Goal: Task Accomplishment & Management: Use online tool/utility

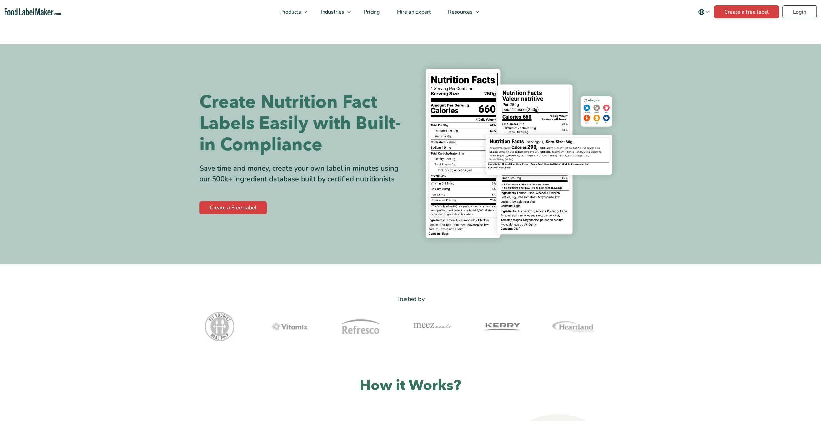
scroll to position [32, 0]
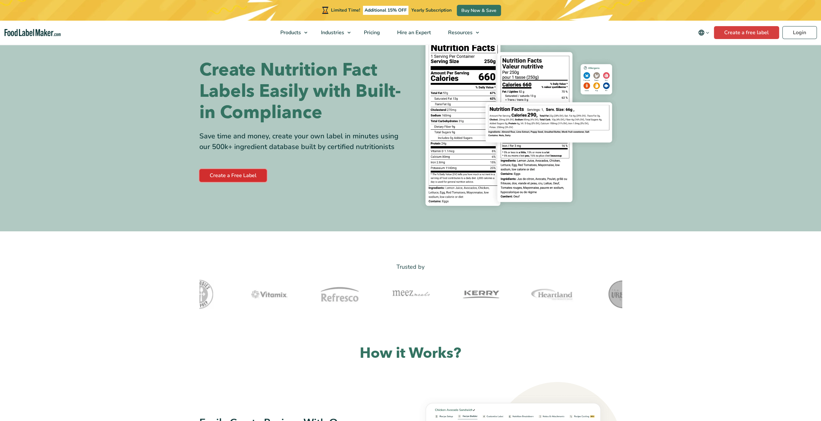
click at [250, 173] on link "Create a Free Label" at bounding box center [232, 175] width 67 height 13
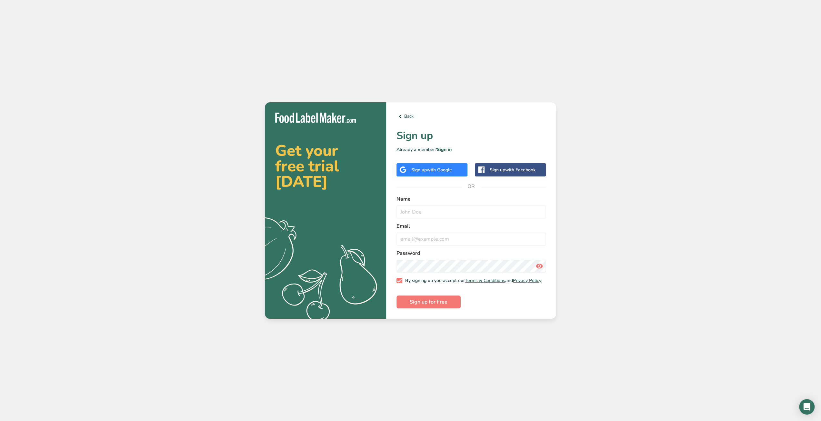
click at [433, 171] on div "Sign up with Google" at bounding box center [431, 169] width 71 height 13
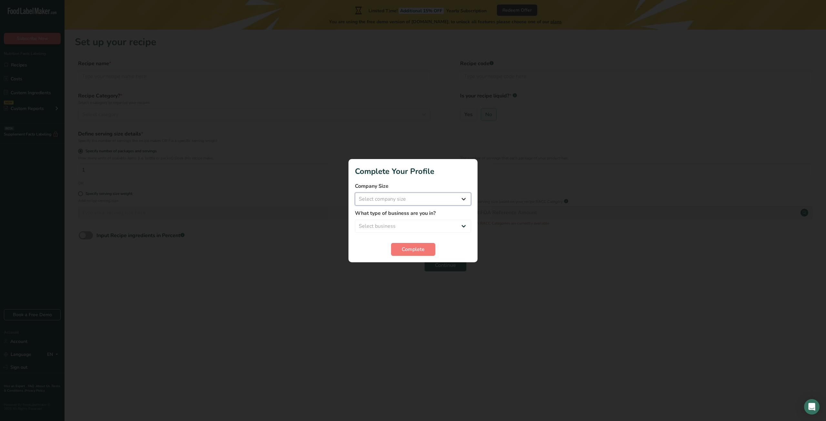
click at [426, 200] on select "Select company size Fewer than 10 Employees 10 to 50 Employees 51 to 500 Employ…" at bounding box center [413, 199] width 116 height 13
select select "2"
click at [355, 193] on select "Select company size Fewer than 10 Employees 10 to 50 Employees 51 to 500 Employ…" at bounding box center [413, 199] width 116 height 13
click at [433, 222] on select "Select business Packaged Food Manufacturer Restaurant & Cafe Bakery Meal Plans …" at bounding box center [413, 226] width 116 height 13
select select "1"
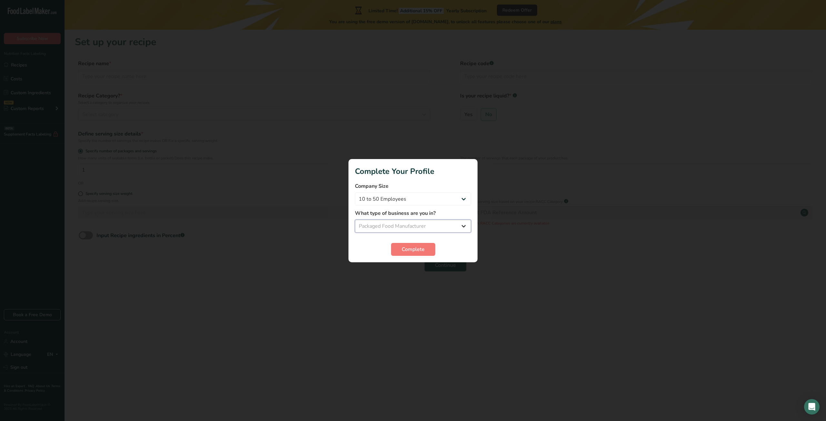
click at [355, 220] on select "Select business Packaged Food Manufacturer Restaurant & Cafe Bakery Meal Plans …" at bounding box center [413, 226] width 116 height 13
click at [421, 253] on span "Complete" at bounding box center [413, 250] width 23 height 8
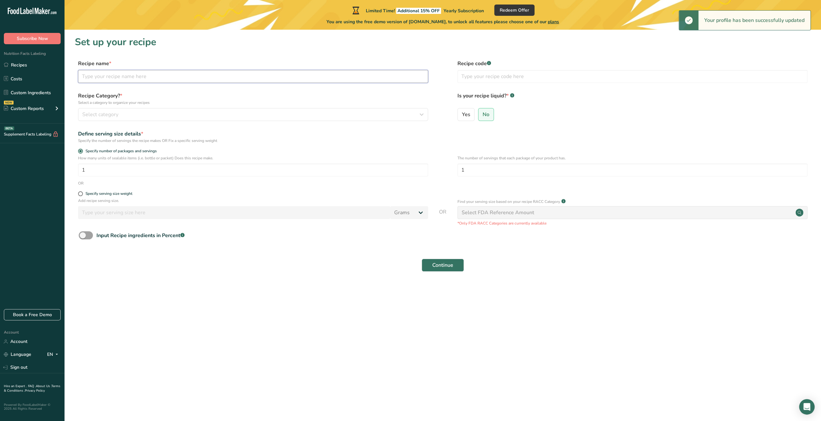
click at [133, 79] on input "text" at bounding box center [253, 76] width 350 height 13
type input "chicken shawarma"
click at [467, 113] on span "Yes" at bounding box center [466, 114] width 8 height 6
click at [462, 113] on input "Yes" at bounding box center [460, 114] width 4 height 4
radio input "true"
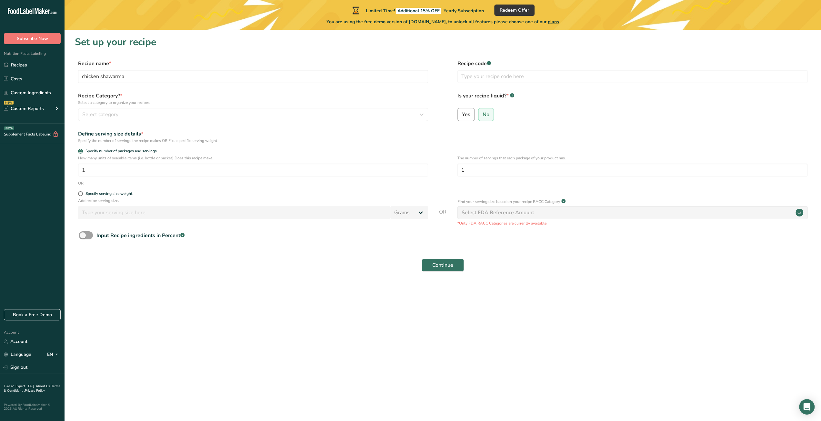
radio input "false"
select select "22"
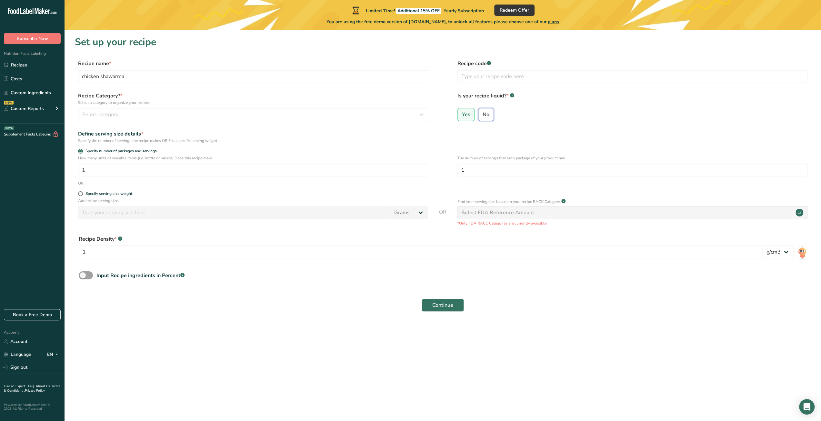
click at [479, 115] on input "No" at bounding box center [480, 114] width 4 height 4
radio input "true"
radio input "false"
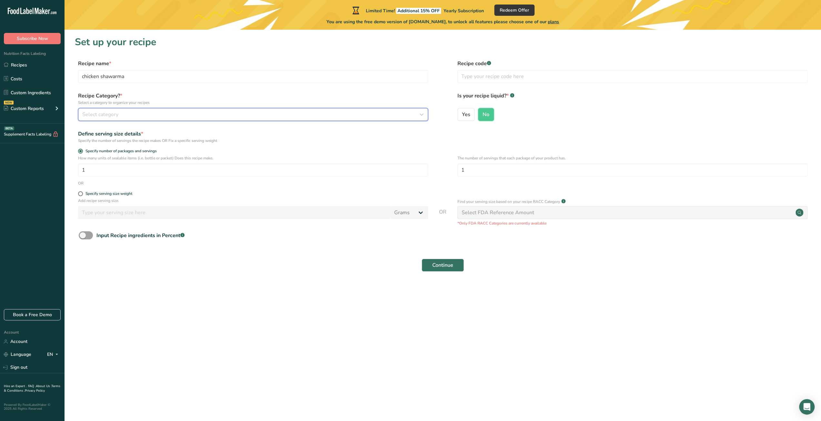
click at [152, 115] on div "Select category" at bounding box center [251, 115] width 338 height 8
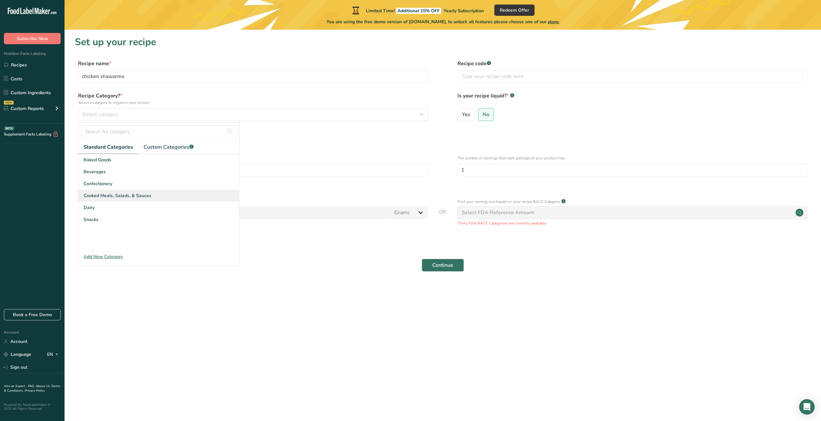
click at [169, 194] on div "Cooked Meals, Salads, & Sauces" at bounding box center [158, 196] width 161 height 12
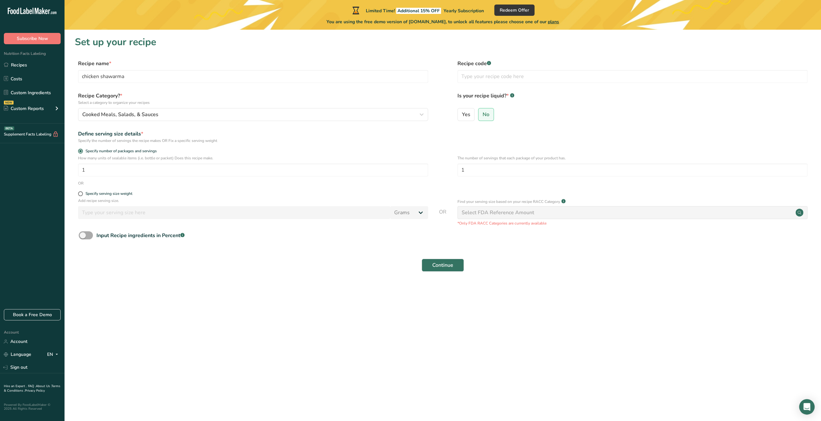
click at [89, 233] on span at bounding box center [86, 235] width 14 height 8
click at [83, 233] on input "Input Recipe ingredients in Percent .a-a{fill:#347362;}.b-a{fill:#fff;}" at bounding box center [81, 235] width 4 height 4
click at [89, 233] on span at bounding box center [86, 235] width 14 height 8
click at [83, 233] on input "Input Recipe ingredients in Percent .a-a{fill:#347362;}.b-a{fill:#fff;}" at bounding box center [81, 235] width 4 height 4
click at [89, 233] on span at bounding box center [86, 235] width 14 height 8
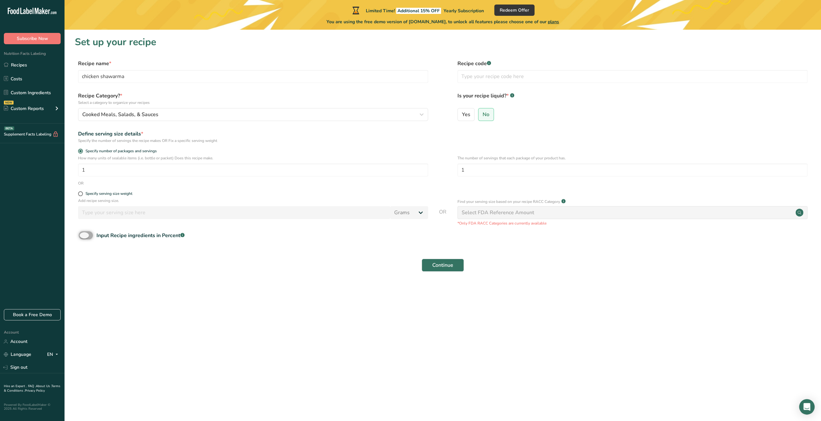
click at [83, 233] on input "Input Recipe ingredients in Percent .a-a{fill:#347362;}.b-a{fill:#fff;}" at bounding box center [81, 235] width 4 height 4
checkbox input "true"
click at [148, 263] on input "number" at bounding box center [424, 262] width 691 height 13
type input "400"
click at [188, 302] on div "Continue" at bounding box center [443, 293] width 736 height 21
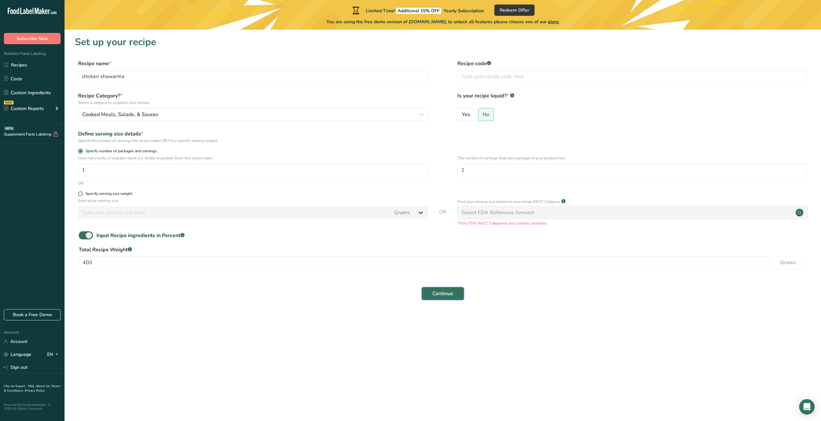
click at [445, 287] on button "Continue" at bounding box center [443, 293] width 42 height 13
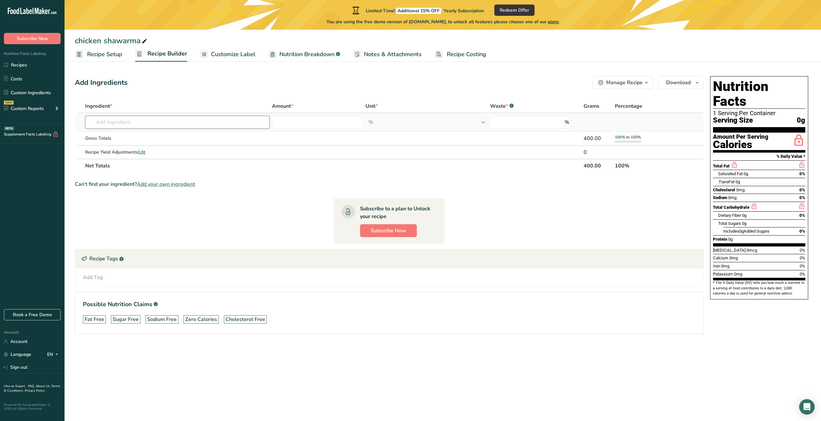
click at [140, 120] on input "text" at bounding box center [177, 122] width 184 height 13
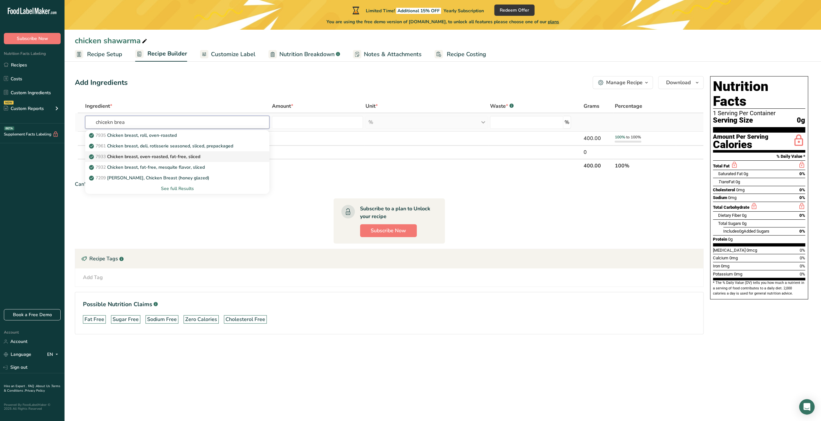
type input "chicekn brea"
click at [224, 156] on div "7933 Chicken breast, oven-roasted, fat-free, sliced" at bounding box center [172, 156] width 164 height 7
type input "Chicken breast, oven-roasted, fat-free, sliced"
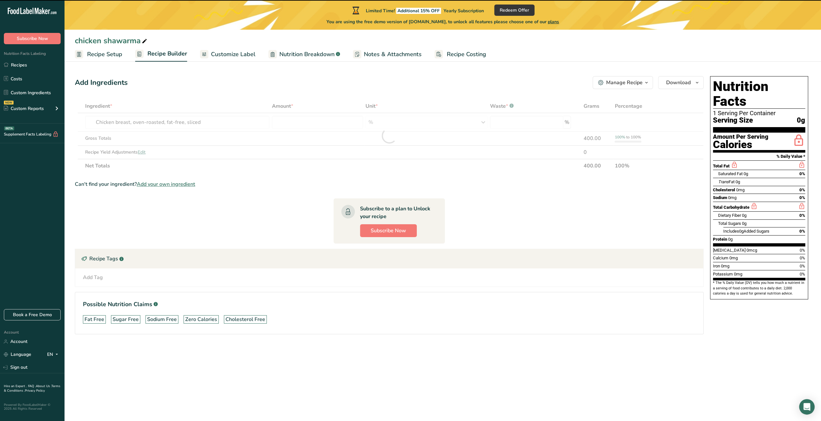
type input "0"
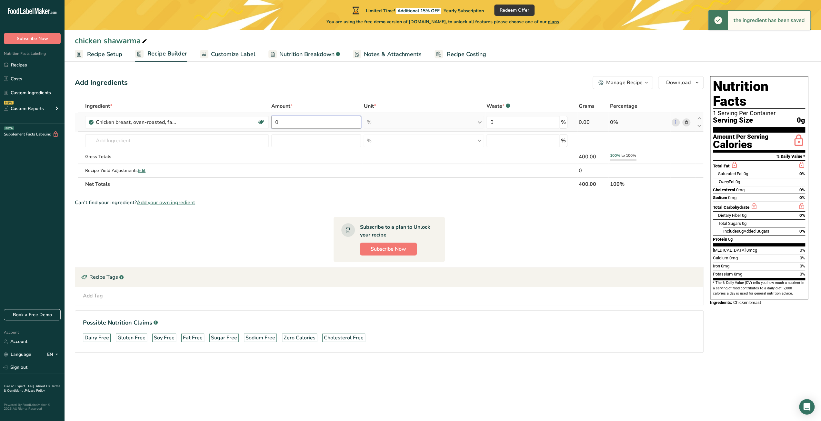
click at [305, 123] on input "0" at bounding box center [316, 122] width 90 height 13
drag, startPoint x: 305, startPoint y: 123, endPoint x: 295, endPoint y: 123, distance: 9.7
click at [295, 123] on input "0" at bounding box center [316, 122] width 90 height 13
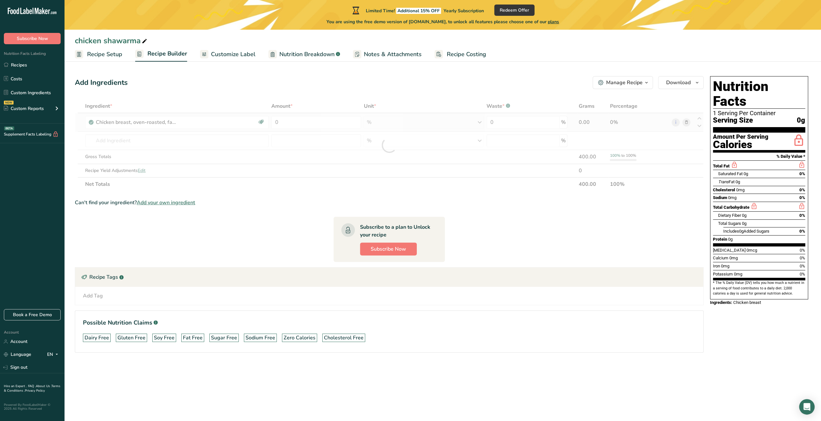
click at [587, 120] on div "Ingredient * Amount * Unit * Waste * .a-a{fill:#347362;}.b-a{fill:#fff;} Grams …" at bounding box center [389, 145] width 629 height 92
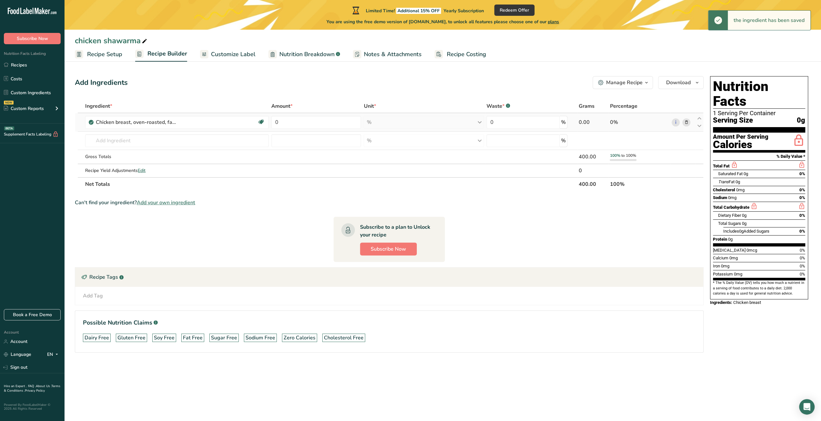
click at [582, 122] on div "0.00" at bounding box center [593, 122] width 28 height 8
click at [529, 125] on input "0" at bounding box center [522, 122] width 73 height 13
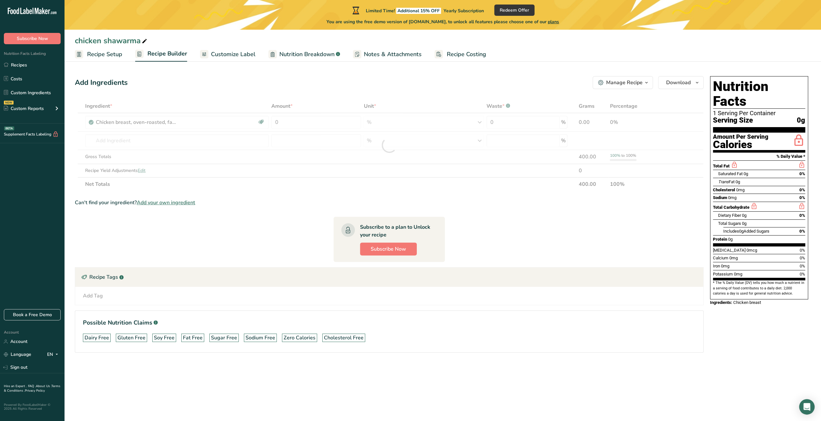
click at [587, 123] on div "Ingredient * Amount * Unit * Waste * .a-a{fill:#347362;}.b-a{fill:#fff;} Grams …" at bounding box center [389, 145] width 629 height 92
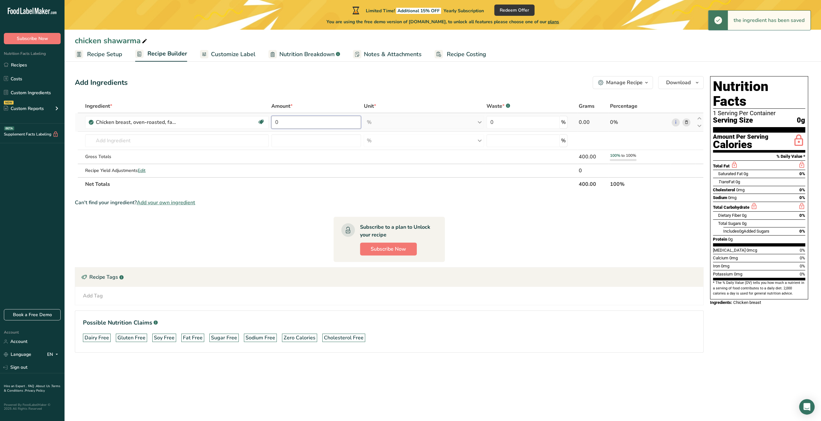
click at [298, 125] on input "0" at bounding box center [316, 122] width 90 height 13
drag, startPoint x: 297, startPoint y: 125, endPoint x: 273, endPoint y: 126, distance: 24.2
click at [273, 126] on input "0" at bounding box center [316, 122] width 90 height 13
type input "1"
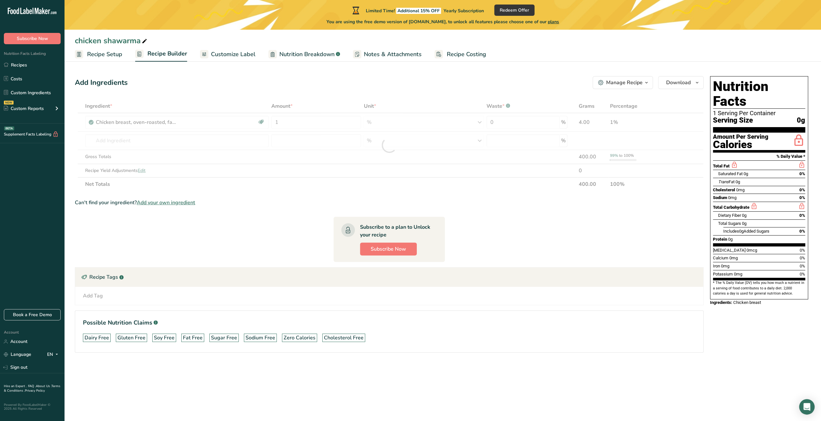
click at [576, 199] on div "Can't find your ingredient? Add your own ingredient" at bounding box center [389, 203] width 629 height 8
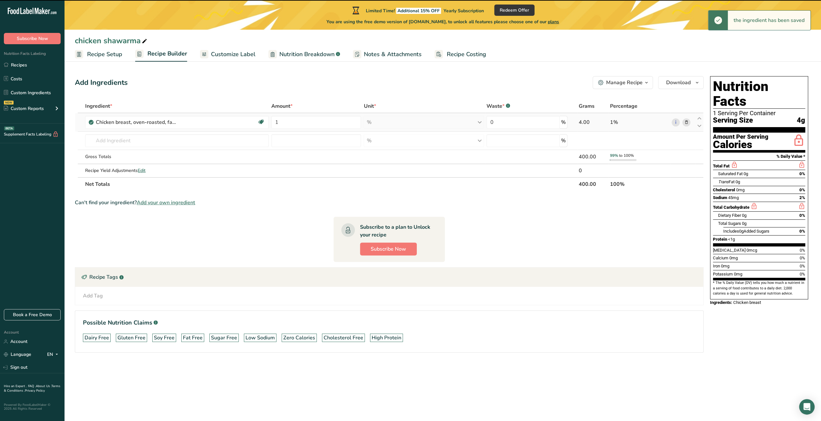
click at [582, 121] on div "4.00" at bounding box center [593, 122] width 28 height 8
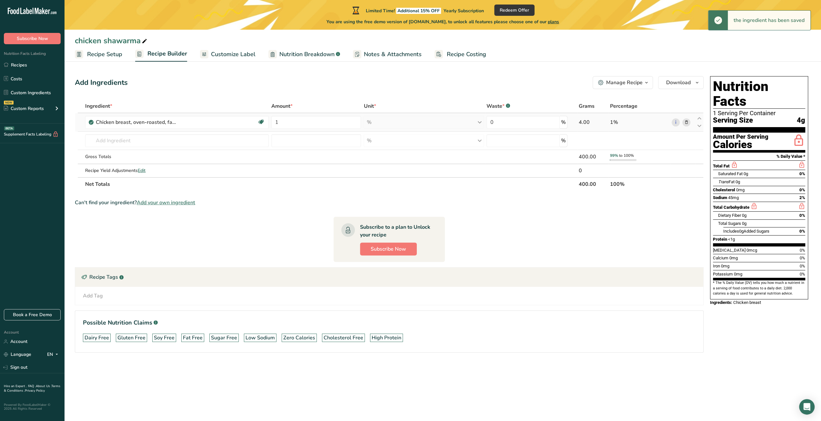
click at [587, 121] on div "4.00" at bounding box center [593, 122] width 28 height 8
click at [673, 122] on link "i" at bounding box center [676, 122] width 8 height 8
click at [701, 119] on icon at bounding box center [700, 118] width 8 height 5
drag, startPoint x: 608, startPoint y: 121, endPoint x: 634, endPoint y: 121, distance: 25.8
click at [634, 121] on tr "Chicken breast, oven-roasted, fat-free, sliced Dairy free Gluten free Soy free …" at bounding box center [389, 122] width 628 height 18
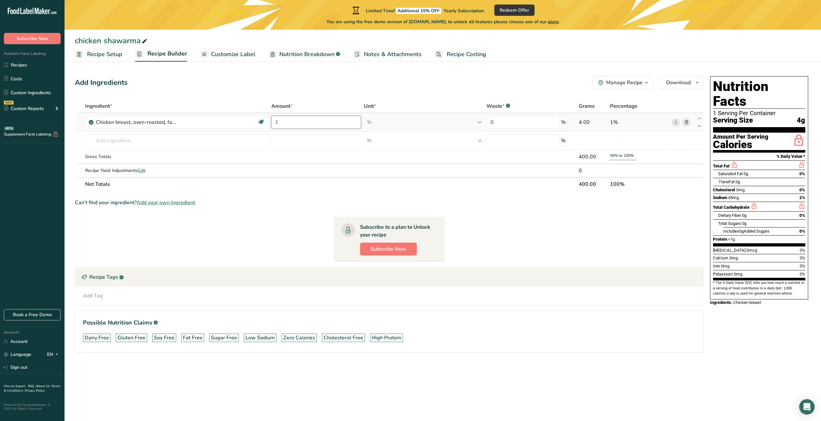
drag, startPoint x: 332, startPoint y: 122, endPoint x: 272, endPoint y: 119, distance: 60.1
click at [272, 119] on input "1" at bounding box center [316, 122] width 90 height 13
type input "20"
click at [427, 218] on section "Subscribe to a plan to Unlock your recipe Subscribe Now" at bounding box center [389, 239] width 111 height 45
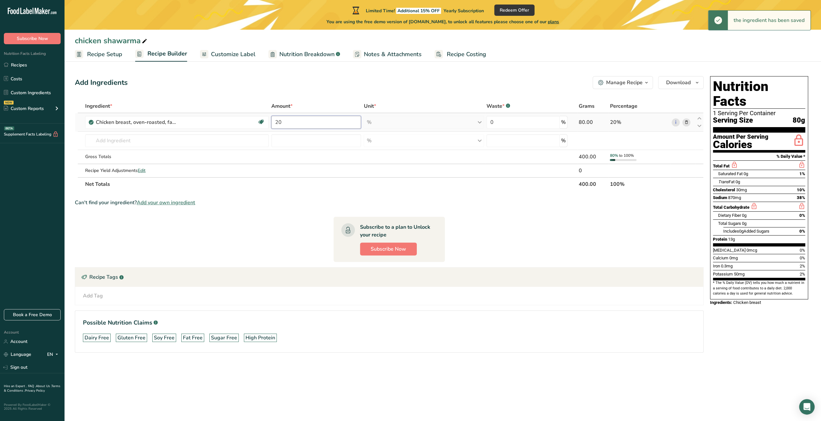
click at [298, 121] on input "20" at bounding box center [316, 122] width 90 height 13
drag, startPoint x: 298, startPoint y: 121, endPoint x: 264, endPoint y: 119, distance: 34.3
click at [264, 119] on tr "Chicken breast, oven-roasted, fat-free, sliced Dairy free Gluten free Soy free …" at bounding box center [389, 122] width 628 height 18
type input "40"
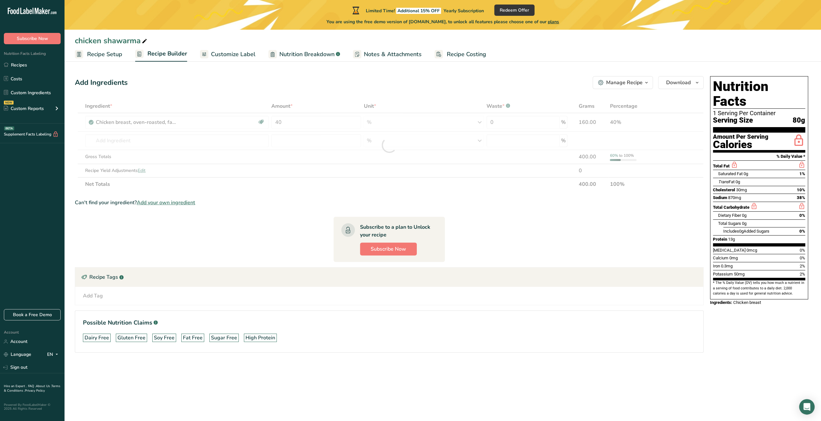
click at [532, 222] on section "Ingredient * Amount * Unit * Waste * .a-a{fill:#347362;}.b-a{fill:#fff;} Grams …" at bounding box center [389, 231] width 629 height 264
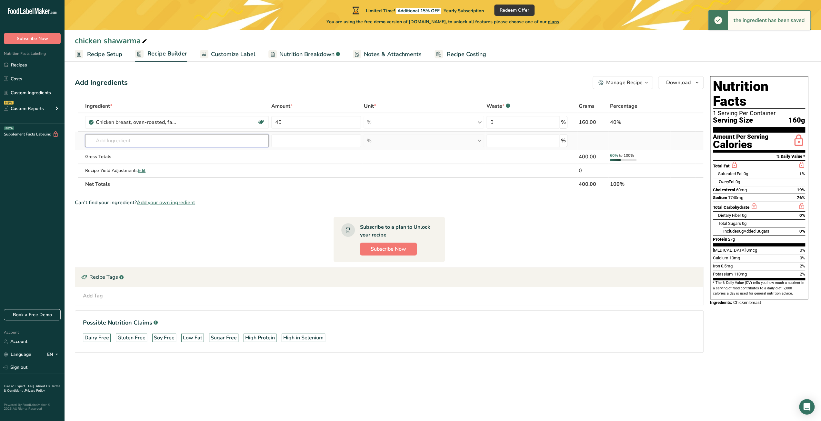
click at [117, 141] on input "text" at bounding box center [177, 140] width 184 height 13
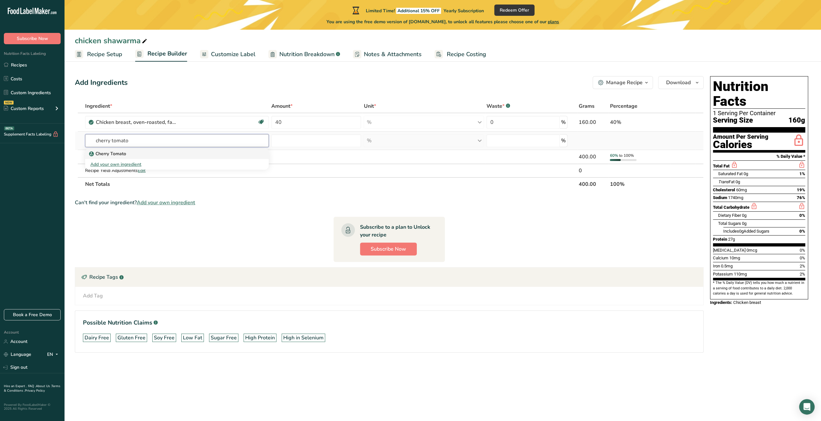
type input "cherry tomato"
click at [113, 155] on p "Cherry Tomato" at bounding box center [108, 153] width 36 height 7
type input "Cherry Tomato"
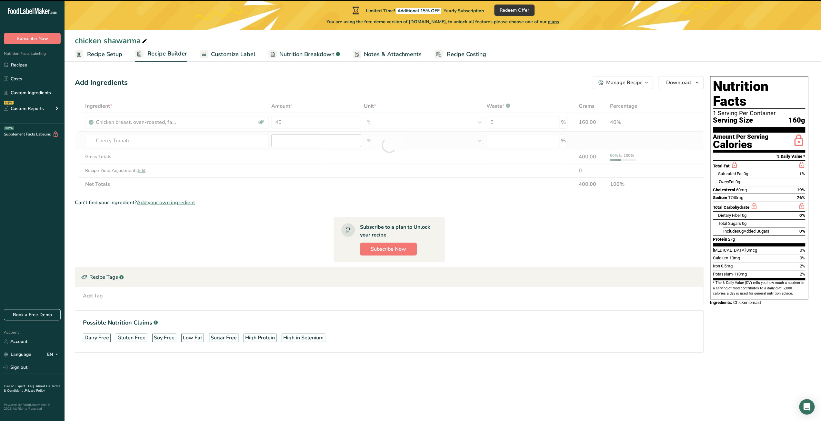
type input "0"
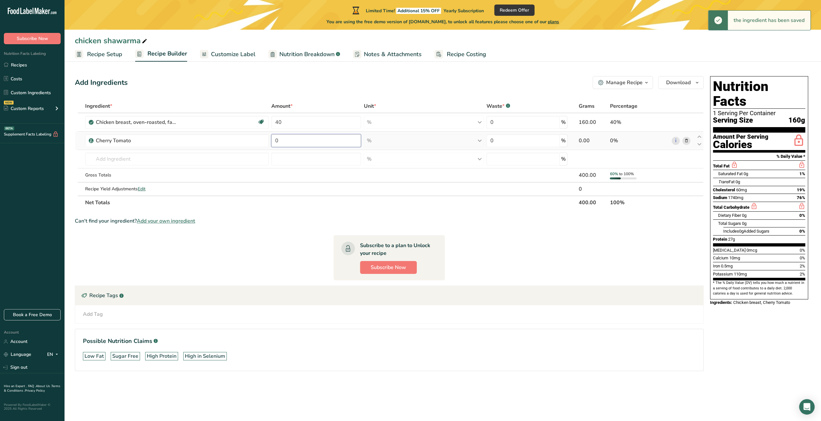
click at [299, 142] on input "0" at bounding box center [316, 140] width 90 height 13
type input "15"
click at [275, 251] on section "Ingredient * Amount * Unit * Waste * .a-a{fill:#347362;}.b-a{fill:#fff;} Grams …" at bounding box center [389, 240] width 629 height 282
click at [146, 161] on input "text" at bounding box center [177, 159] width 184 height 13
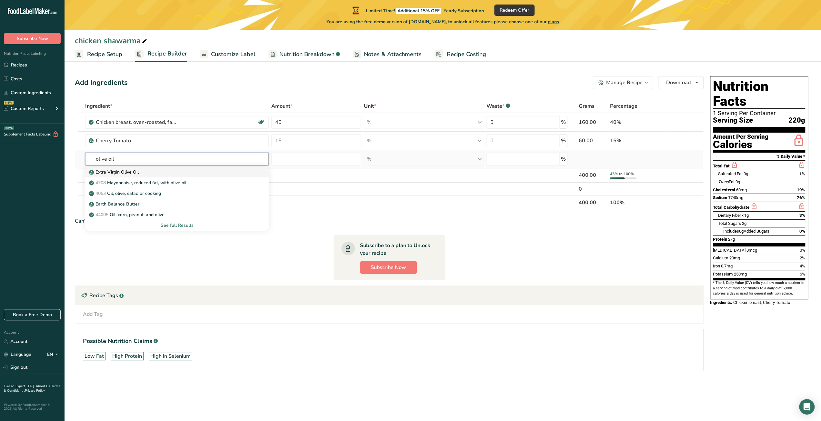
type input "olive oil"
click at [179, 173] on div "Extra Virgin Olive Oil" at bounding box center [171, 172] width 163 height 7
type input "Extra Virgin Olive Oil"
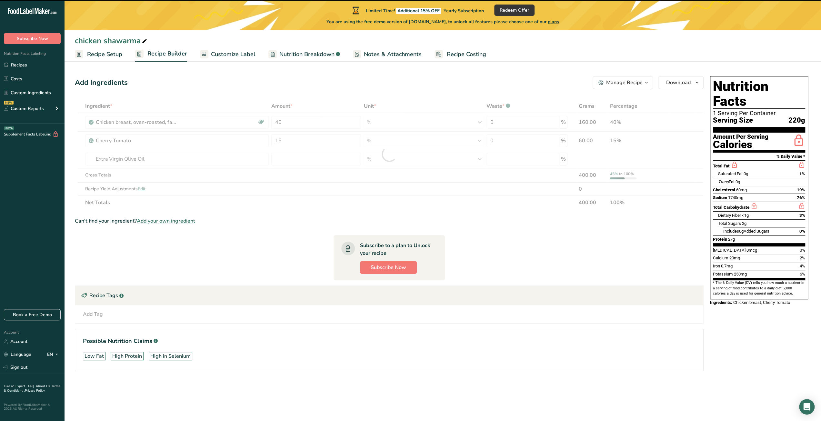
type input "0"
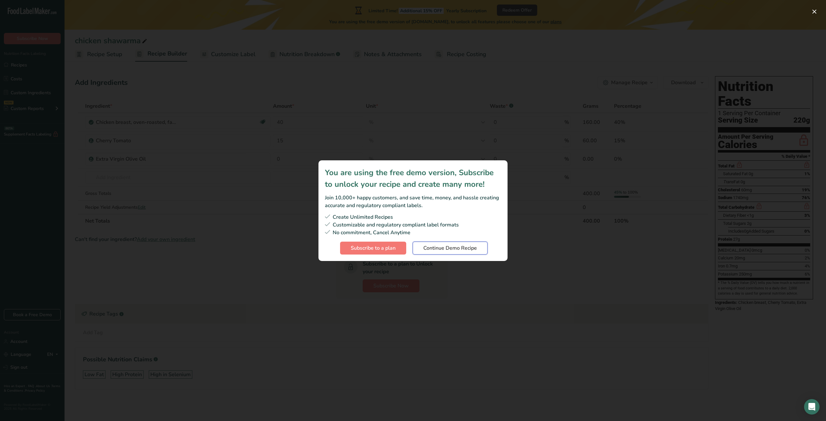
click at [422, 247] on button "Continue Demo Recipe" at bounding box center [450, 248] width 75 height 13
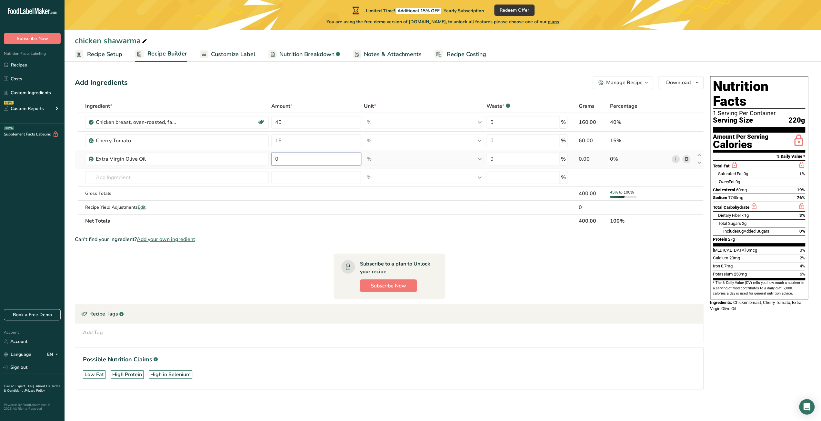
click at [316, 158] on input "0" at bounding box center [316, 159] width 90 height 13
type input "10"
click at [321, 253] on section "Ingredient * Amount * Unit * Waste * .a-a{fill:#347362;}.b-a{fill:#fff;} Grams …" at bounding box center [389, 249] width 629 height 300
click at [811, 114] on span "plans" at bounding box center [811, 112] width 11 height 7
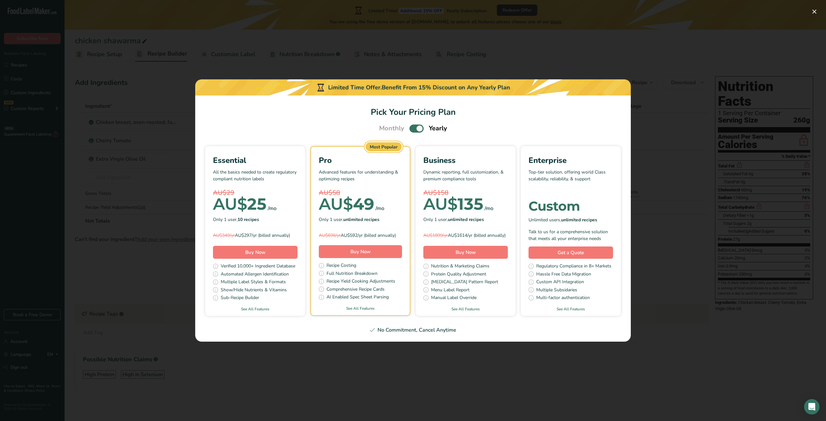
click at [419, 379] on div "Pick Your Pricing Plan Modal" at bounding box center [413, 210] width 826 height 421
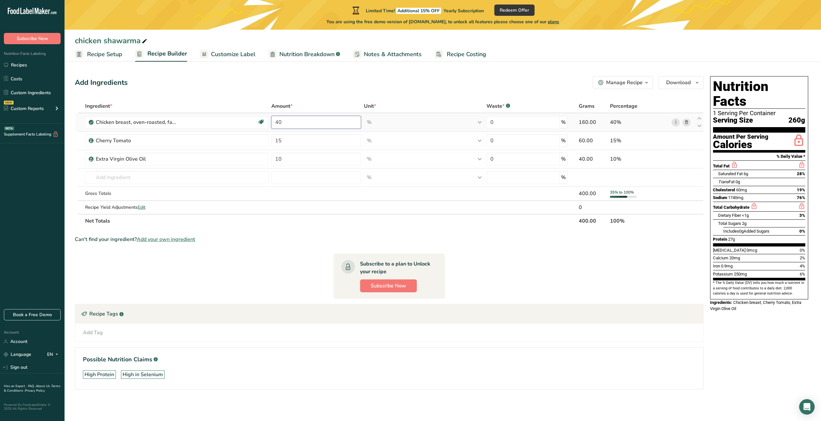
click at [317, 120] on input "40" at bounding box center [316, 122] width 90 height 13
type input "45"
click at [165, 178] on div "Ingredient * Amount * Unit * Waste * .a-a{fill:#347362;}.b-a{fill:#fff;} Grams …" at bounding box center [389, 163] width 629 height 128
click at [230, 179] on input "text" at bounding box center [177, 177] width 184 height 13
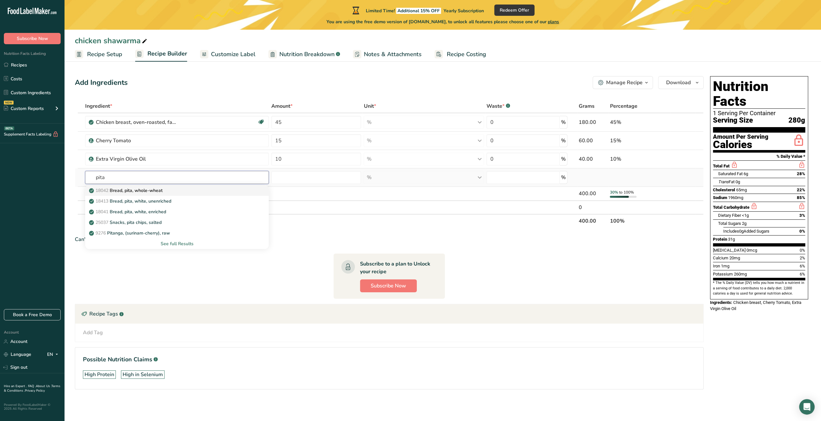
type input "pita"
click at [209, 187] on div "18042 Bread, pita, whole-wheat" at bounding box center [171, 190] width 163 height 7
type input "Bread, pita, whole-wheat"
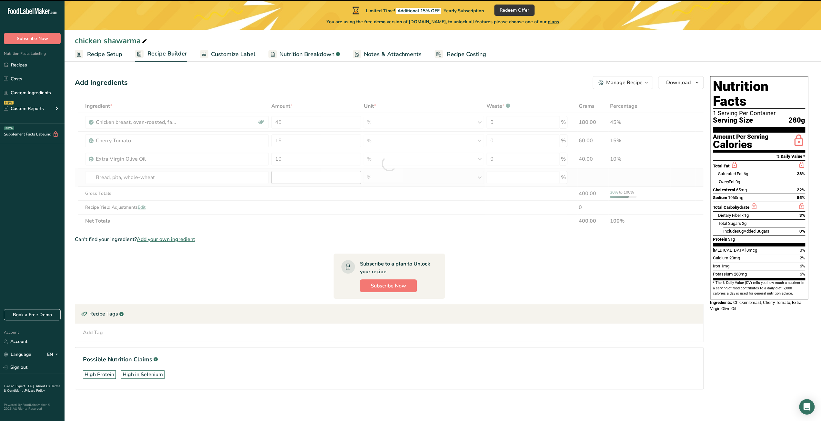
type input "0"
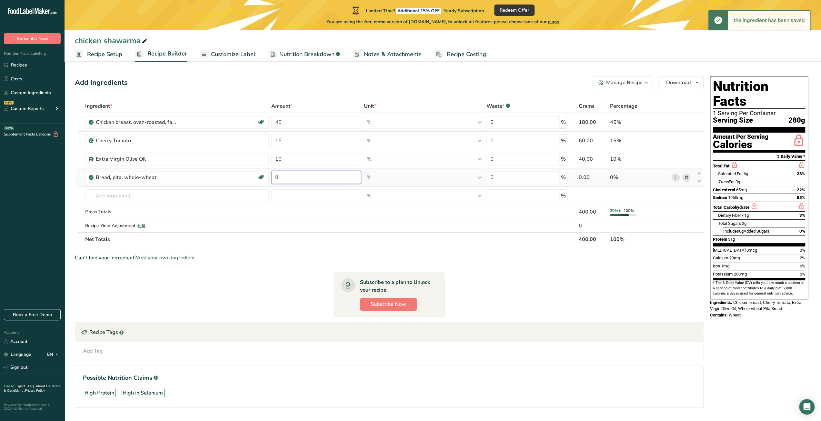
click at [315, 183] on input "0" at bounding box center [316, 177] width 90 height 13
drag, startPoint x: 315, startPoint y: 183, endPoint x: 271, endPoint y: 181, distance: 44.2
click at [271, 181] on td "0" at bounding box center [316, 177] width 92 height 18
type input "20"
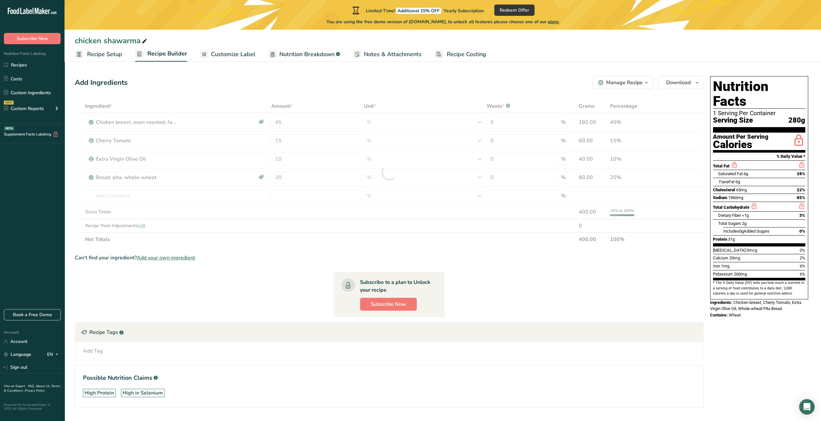
click at [542, 284] on section "Ingredient * Amount * Unit * Waste * .a-a{fill:#347362;}.b-a{fill:#fff;} Grams …" at bounding box center [389, 258] width 629 height 319
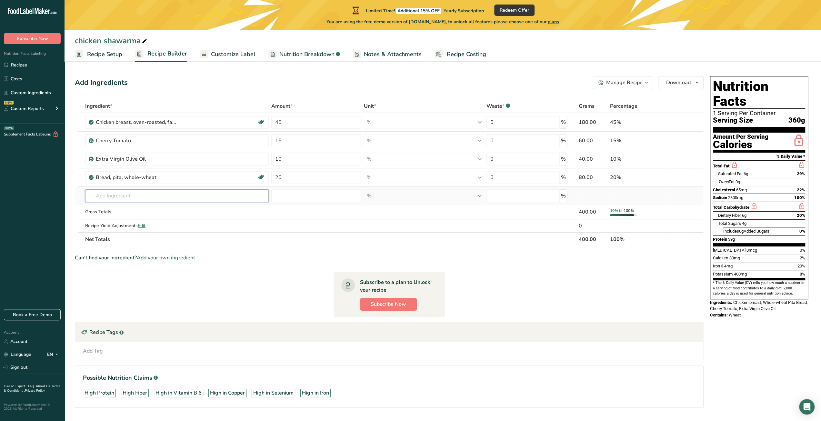
click at [120, 194] on input "text" at bounding box center [177, 195] width 184 height 13
type input "cucumber"
click at [169, 212] on link "11205 Cucumber, with peel, raw" at bounding box center [177, 209] width 184 height 11
type input "Cucumber, with peel, raw"
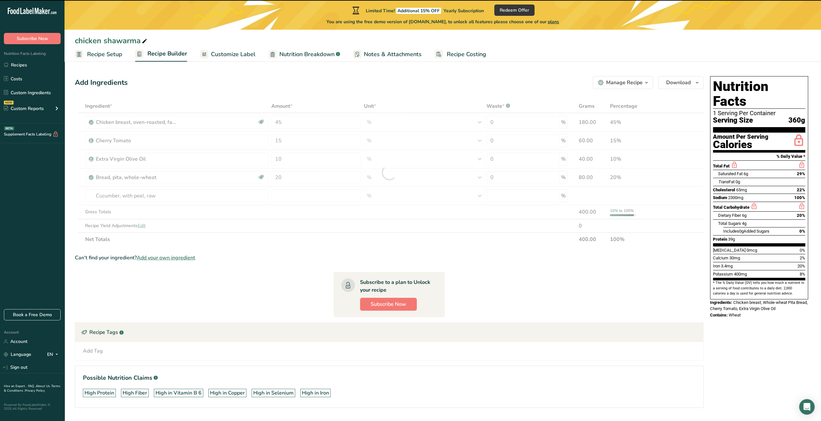
type input "0"
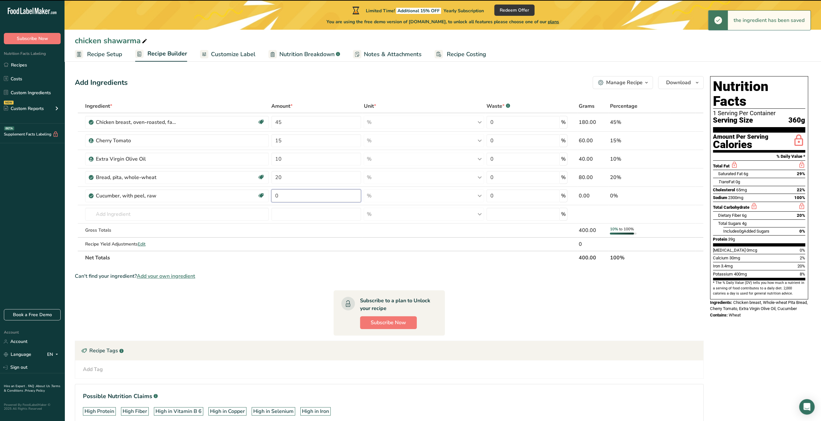
click at [294, 200] on input "0" at bounding box center [316, 195] width 90 height 13
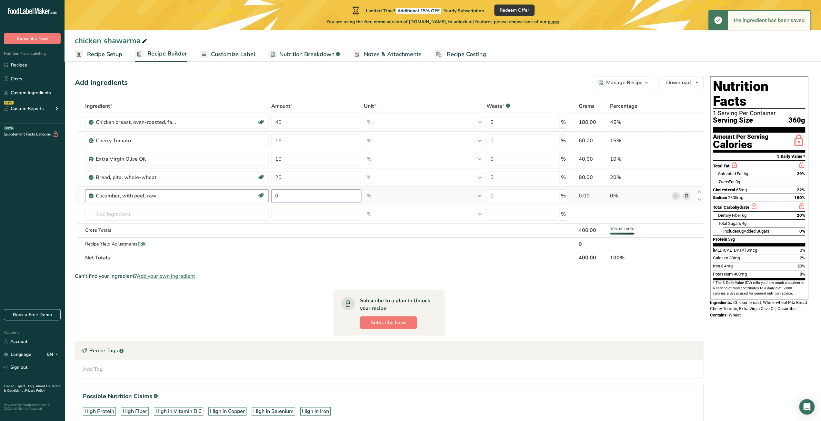
drag, startPoint x: 294, startPoint y: 200, endPoint x: 245, endPoint y: 194, distance: 49.4
click at [245, 194] on tr "Cucumber, with peel, raw Dairy free Gluten free Vegan Vegetarian Soy free 0 % P…" at bounding box center [389, 196] width 628 height 18
type input "8"
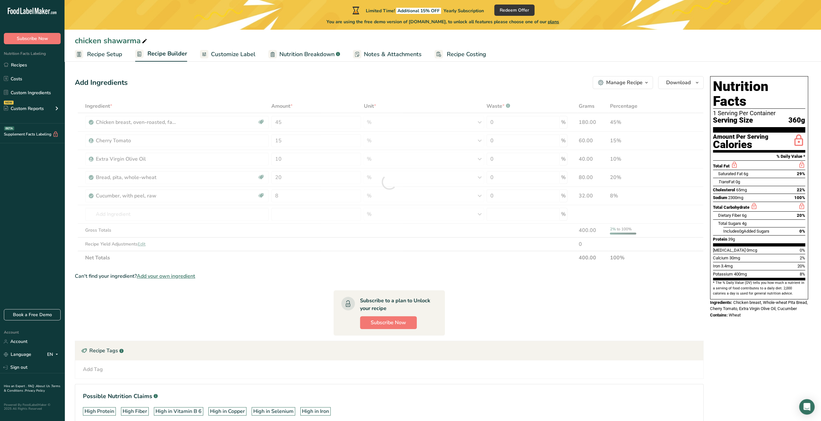
drag, startPoint x: 297, startPoint y: 286, endPoint x: 300, endPoint y: 281, distance: 5.5
click at [298, 284] on section "Ingredient * Amount * Unit * Waste * .a-a{fill:#347362;}.b-a{fill:#fff;} Grams …" at bounding box center [389, 267] width 629 height 337
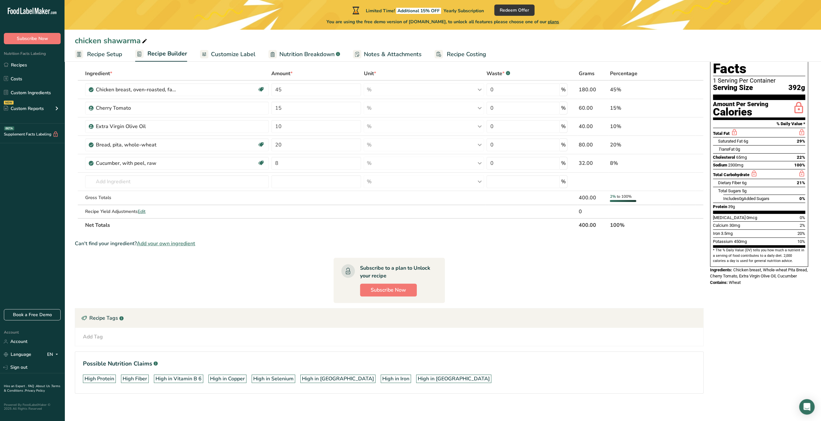
scroll to position [34, 0]
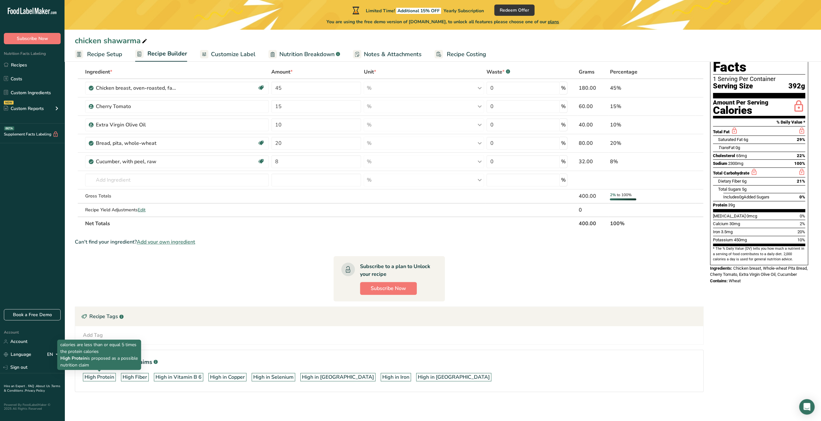
click at [97, 377] on div "High Protein" at bounding box center [100, 377] width 30 height 8
click at [115, 331] on div "Add Tag Standard Tags Custom Tags Source of Antioxidants Prebiotic Effect Sourc…" at bounding box center [389, 335] width 618 height 8
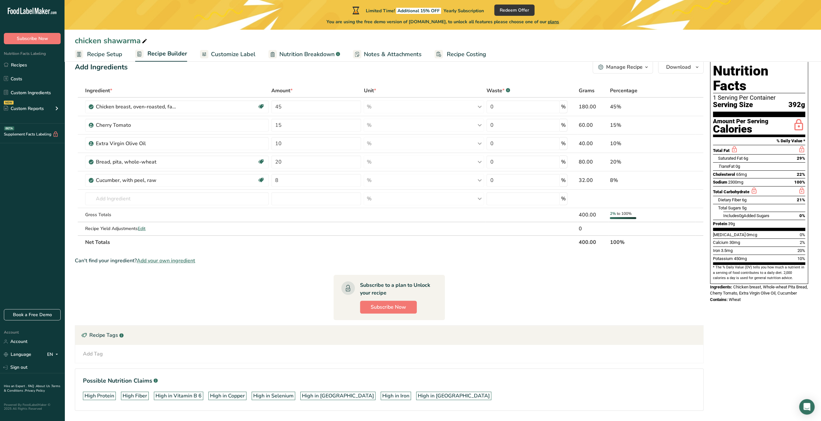
scroll to position [0, 0]
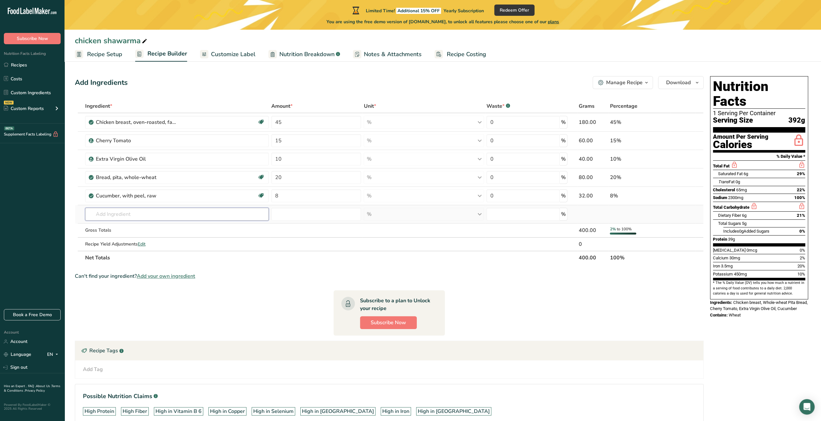
click at [127, 211] on input "text" at bounding box center [177, 214] width 184 height 13
type input "r"
type input "onion"
click at [163, 265] on link "11282 Onions, raw" at bounding box center [177, 270] width 184 height 11
type input "Onions, raw"
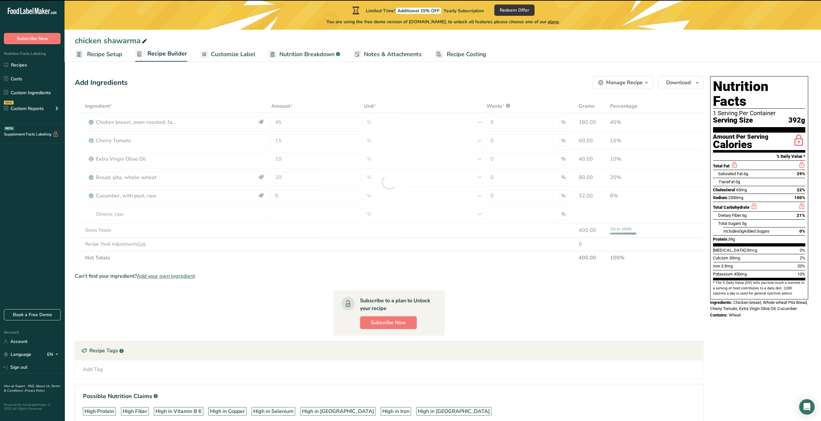
type input "0"
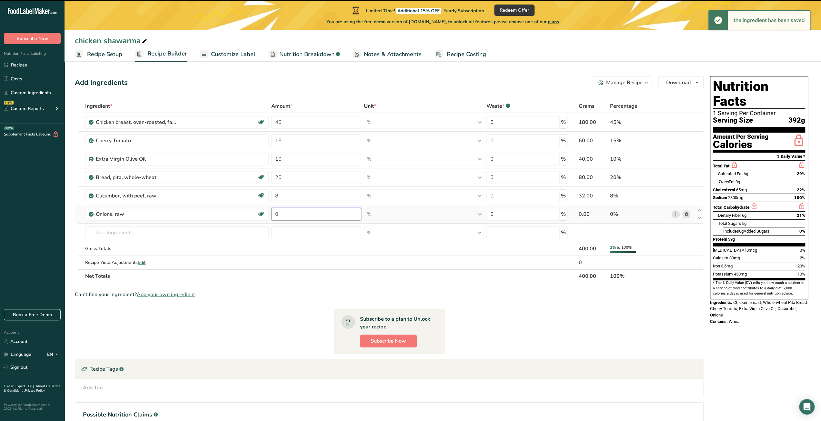
click at [297, 214] on input "0" at bounding box center [316, 214] width 90 height 13
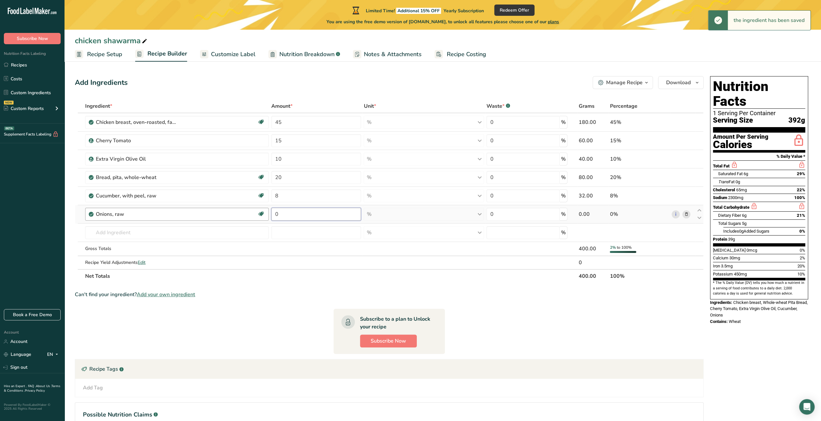
drag, startPoint x: 271, startPoint y: 215, endPoint x: 262, endPoint y: 215, distance: 9.4
click at [263, 215] on tr "Onions, raw Source of Antioxidants Prebiotic Effect Dairy free Gluten free Vega…" at bounding box center [389, 214] width 628 height 18
type input "2"
click at [309, 303] on section "Ingredient * Amount * Unit * Waste * .a-a{fill:#347362;}.b-a{fill:#fff;} Grams …" at bounding box center [389, 277] width 629 height 356
click at [138, 229] on input "text" at bounding box center [177, 232] width 184 height 13
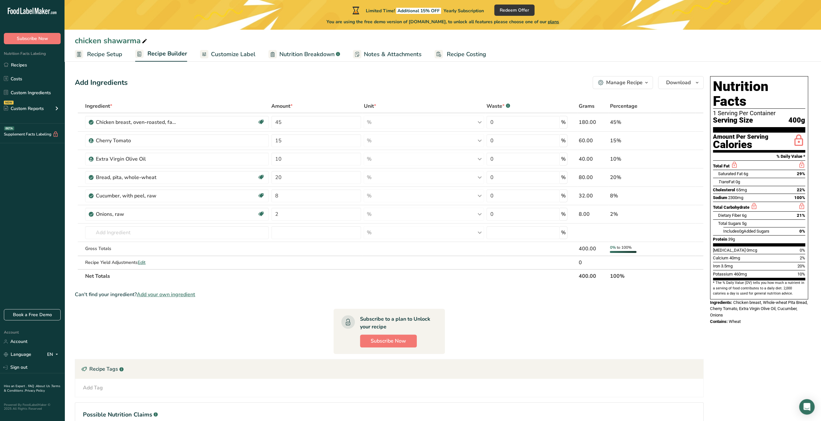
click at [601, 323] on section "Ingredient * Amount * Unit * Waste * .a-a{fill:#347362;}.b-a{fill:#fff;} Grams …" at bounding box center [389, 277] width 629 height 356
